Goal: Task Accomplishment & Management: Use online tool/utility

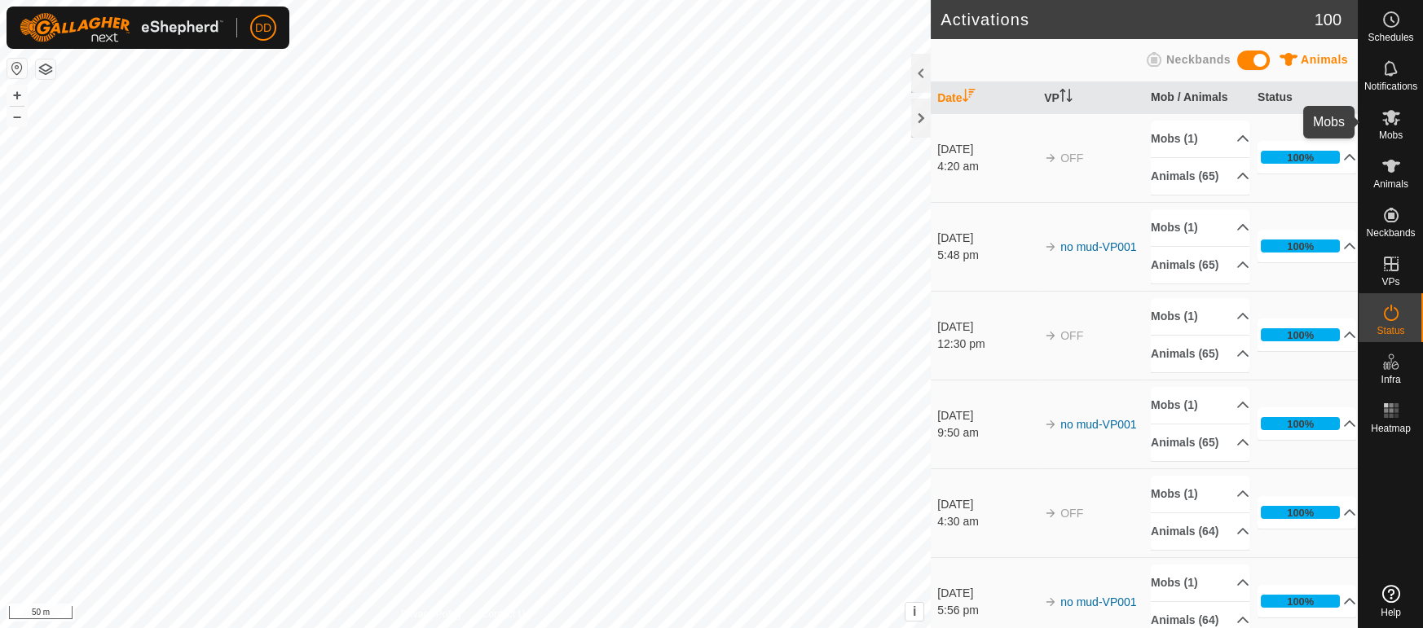
click at [1383, 118] on icon at bounding box center [1391, 118] width 20 height 20
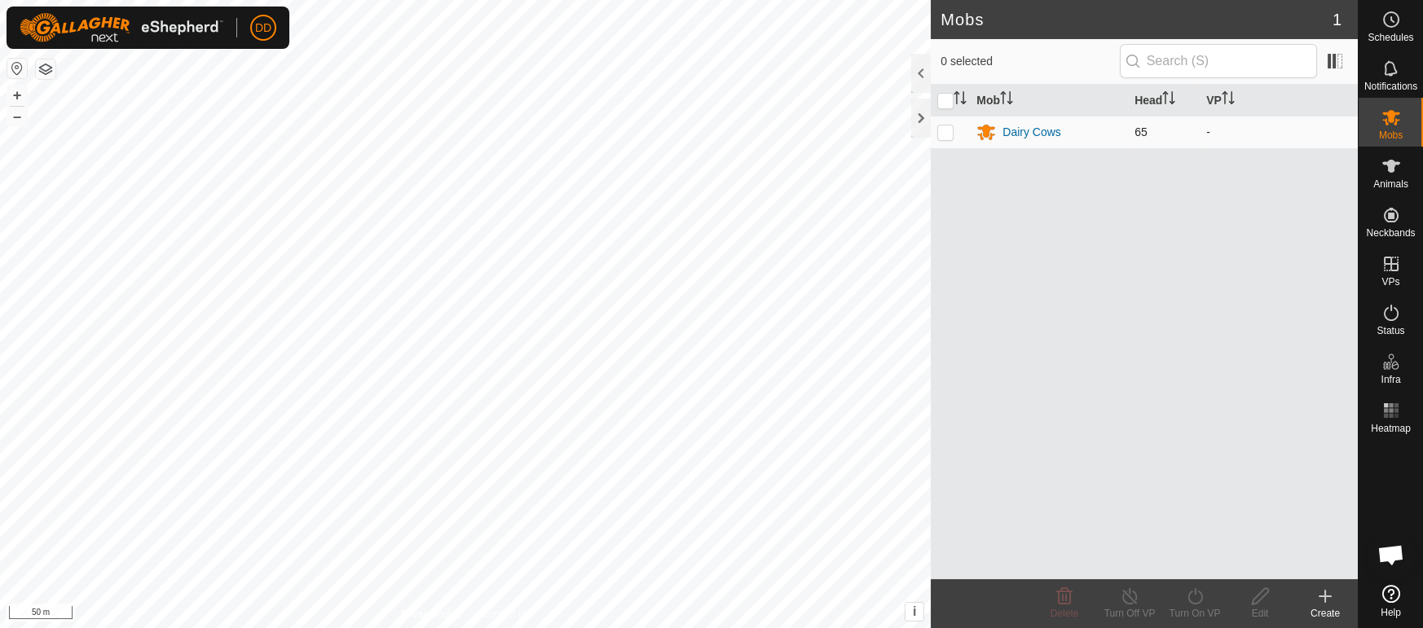
scroll to position [3688, 0]
click at [945, 128] on p-checkbox at bounding box center [945, 131] width 16 height 13
checkbox input "true"
click at [1188, 596] on icon at bounding box center [1194, 596] width 15 height 16
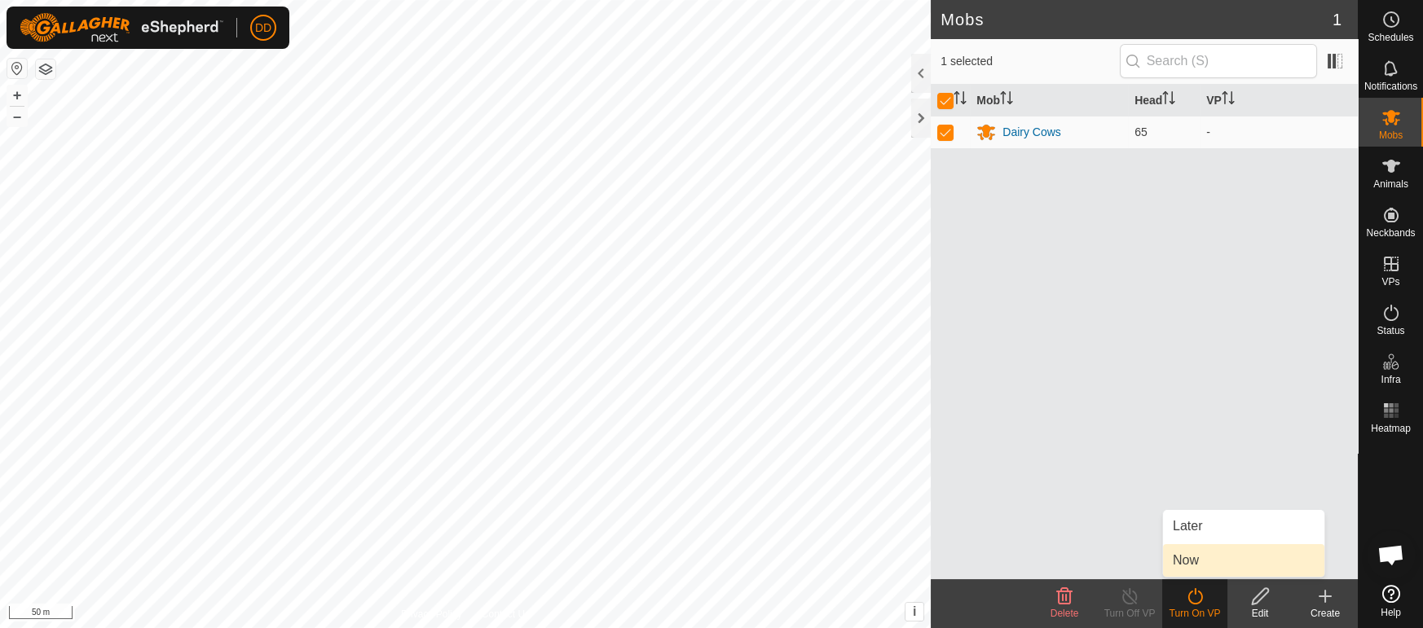
click at [1171, 555] on link "Now" at bounding box center [1243, 560] width 161 height 33
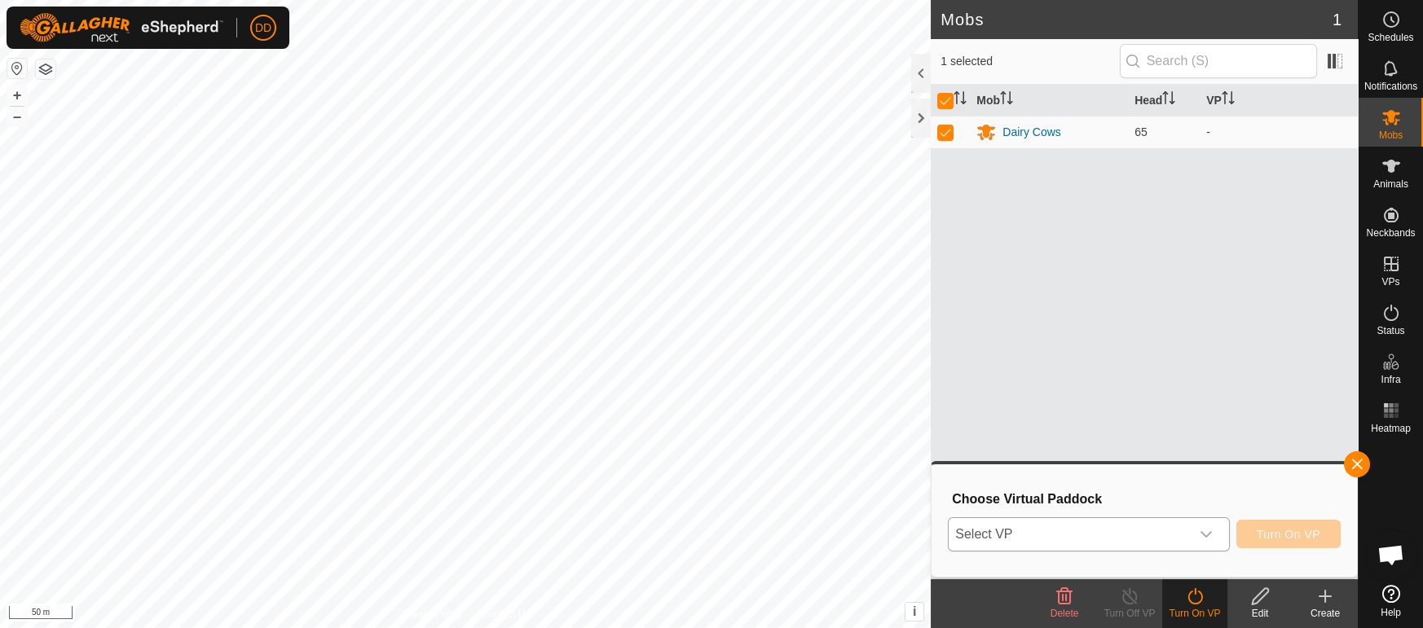
click at [1071, 535] on span "Select VP" at bounding box center [1069, 534] width 240 height 33
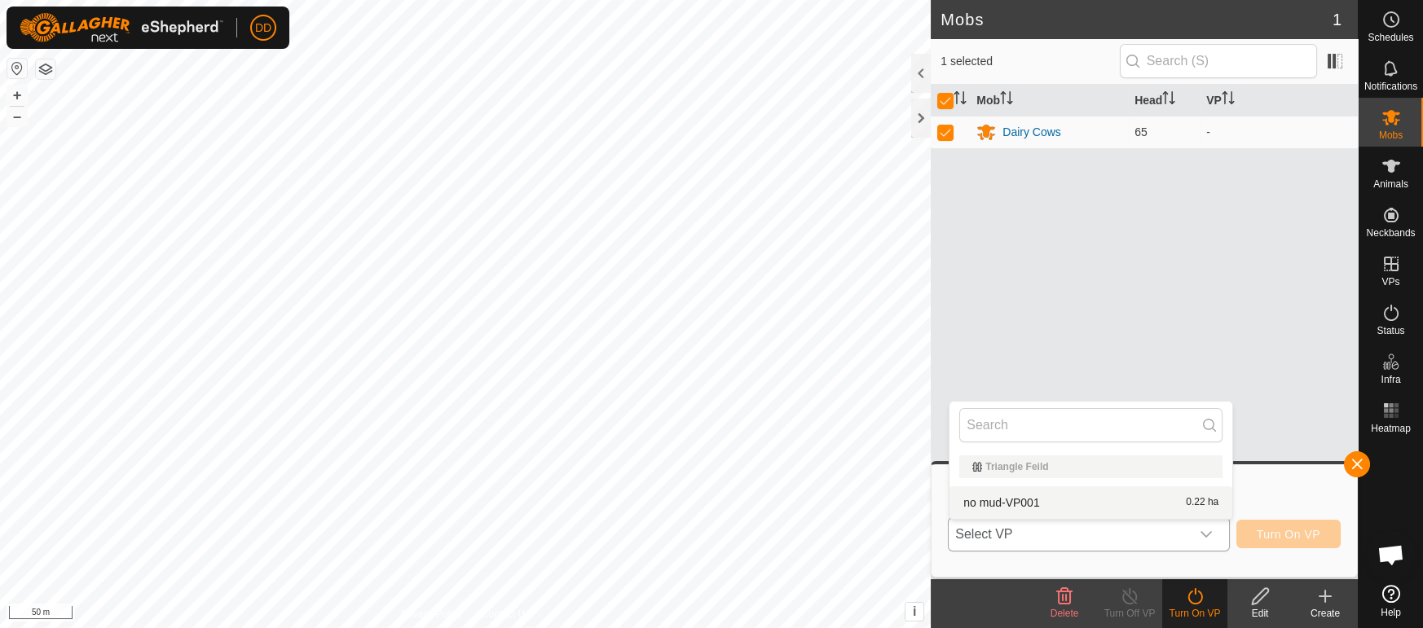
click at [1010, 498] on li "no mud-VP001 0.22 ha" at bounding box center [1090, 503] width 283 height 33
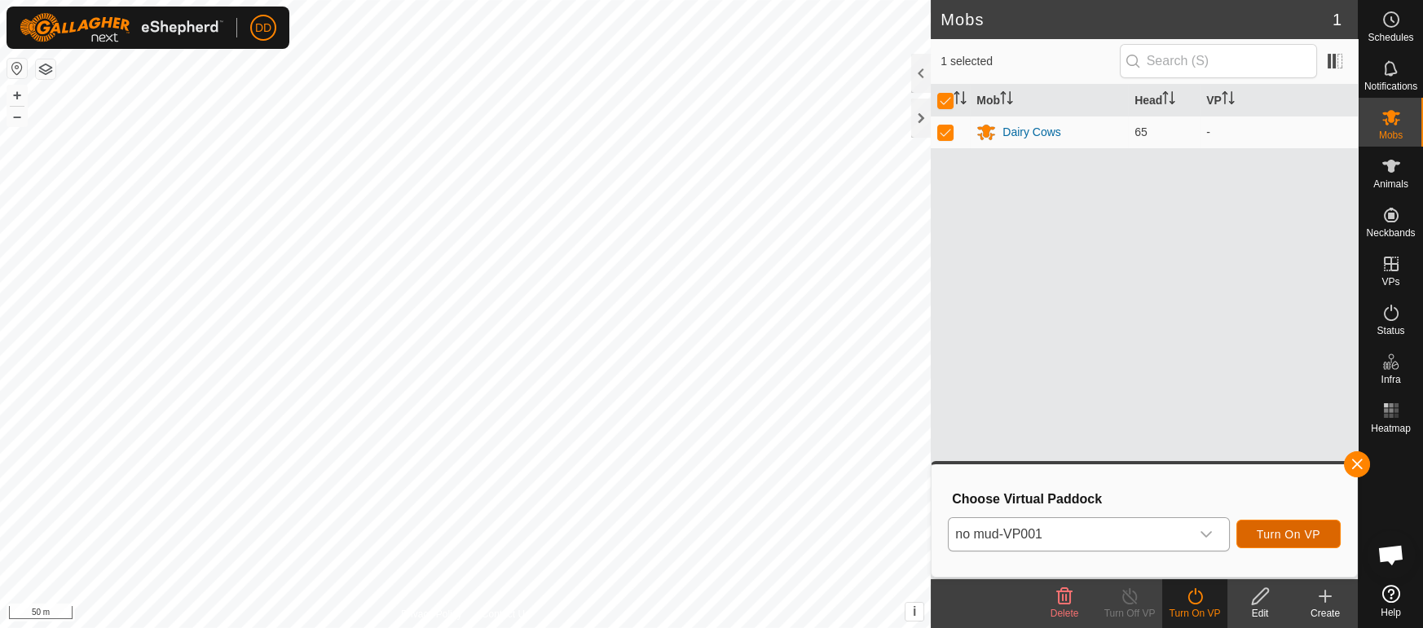
click at [1261, 535] on span "Turn On VP" at bounding box center [1289, 534] width 64 height 13
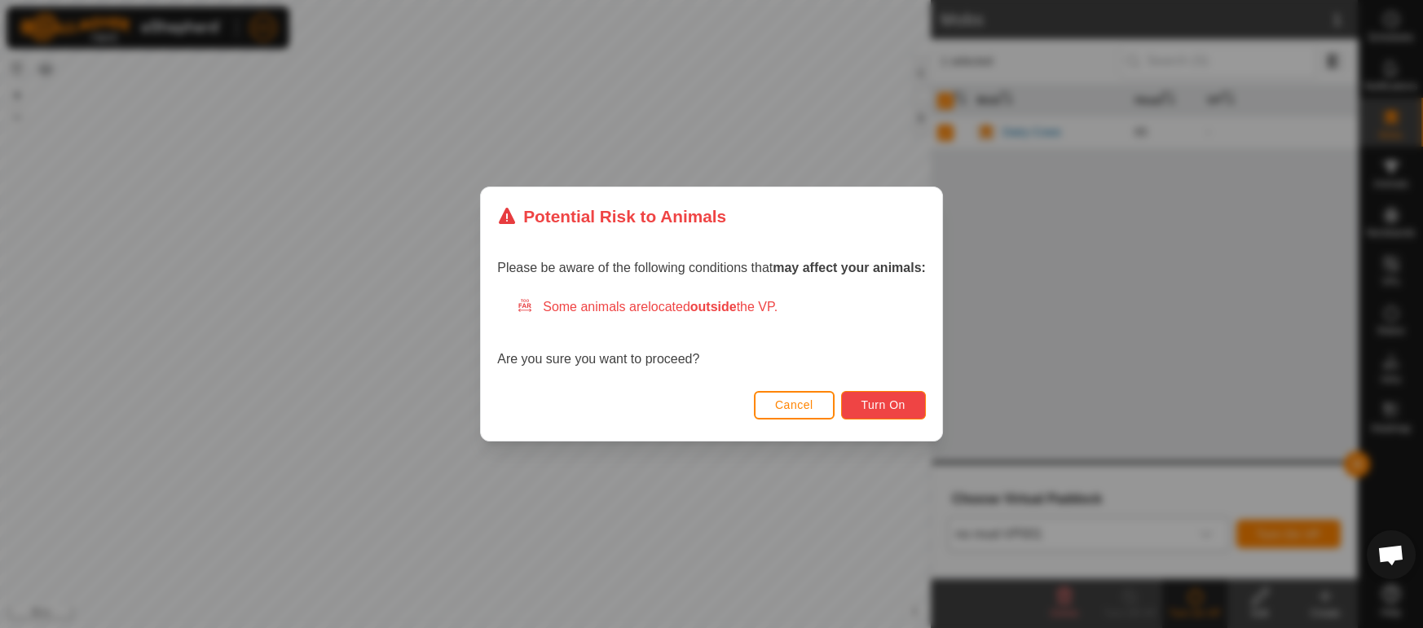
click at [886, 414] on button "Turn On" at bounding box center [883, 405] width 85 height 29
